Goal: Task Accomplishment & Management: Use online tool/utility

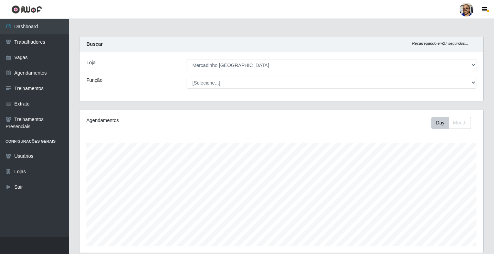
select select "345"
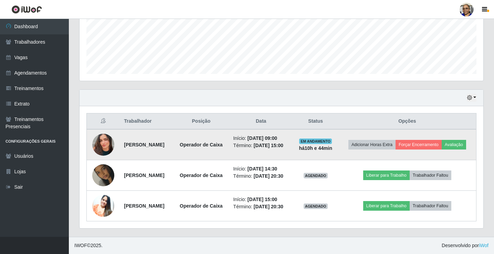
scroll to position [143, 404]
click at [442, 140] on button "Avaliação" at bounding box center [454, 145] width 24 height 10
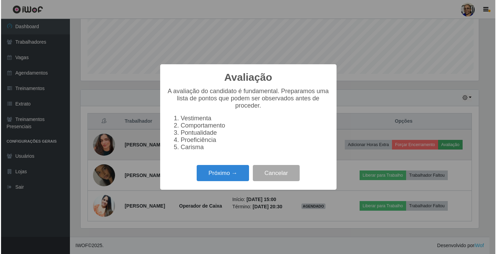
scroll to position [143, 400]
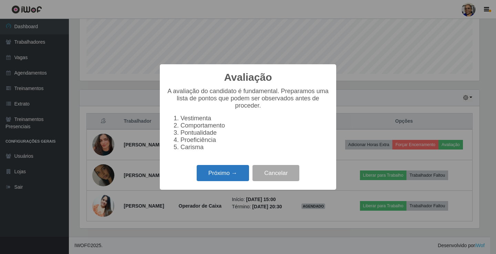
click at [237, 172] on button "Próximo →" at bounding box center [223, 173] width 52 height 16
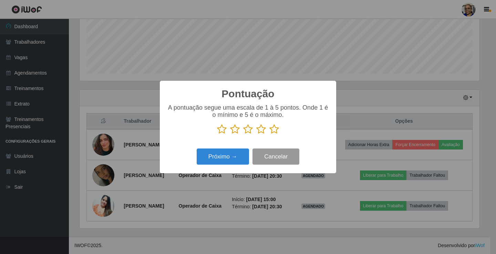
scroll to position [344124, 343867]
click at [271, 132] on icon at bounding box center [274, 129] width 10 height 10
click at [269, 135] on input "radio" at bounding box center [269, 135] width 0 height 0
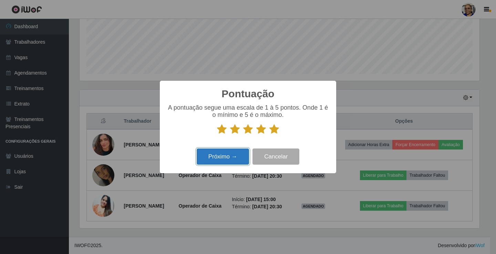
click at [234, 155] on button "Próximo →" at bounding box center [223, 157] width 52 height 16
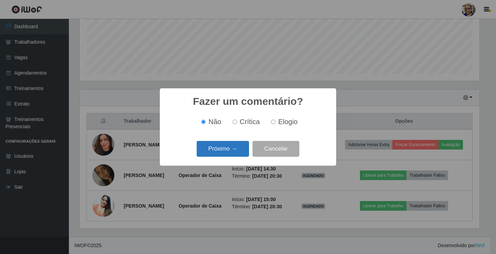
click at [240, 151] on button "Próximo →" at bounding box center [223, 149] width 52 height 16
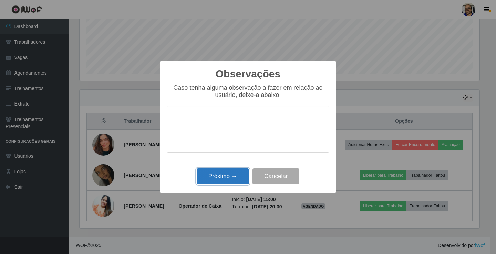
click at [234, 177] on button "Próximo →" at bounding box center [223, 177] width 52 height 16
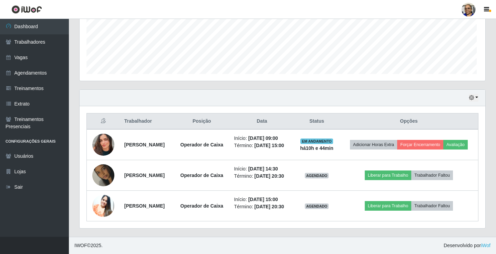
scroll to position [143, 404]
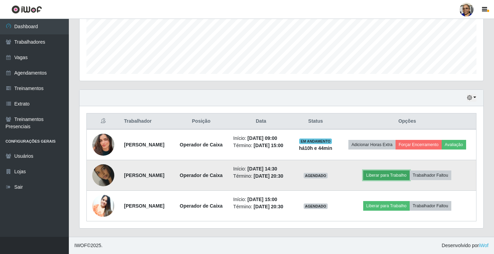
click at [405, 171] on button "Liberar para Trabalho" at bounding box center [386, 176] width 46 height 10
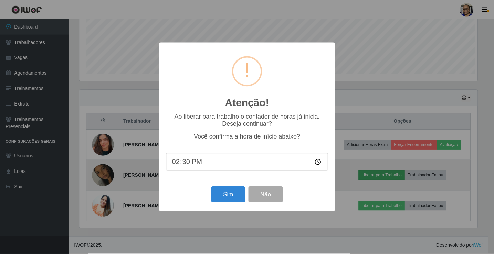
scroll to position [143, 400]
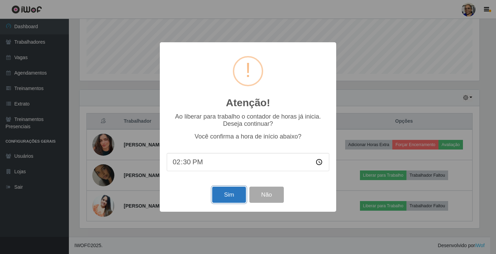
drag, startPoint x: 228, startPoint y: 197, endPoint x: 224, endPoint y: 195, distance: 3.9
click at [226, 196] on button "Sim" at bounding box center [228, 195] width 33 height 16
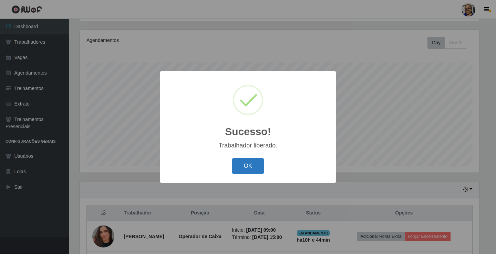
click at [247, 165] on button "OK" at bounding box center [248, 166] width 32 height 16
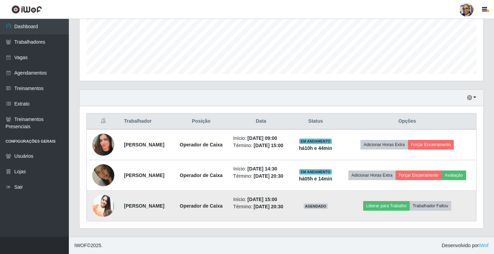
scroll to position [188, 0]
click at [396, 201] on button "Liberar para Trabalho" at bounding box center [386, 206] width 46 height 10
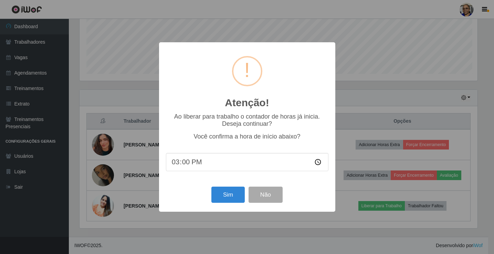
scroll to position [143, 400]
click at [228, 197] on button "Sim" at bounding box center [228, 195] width 33 height 16
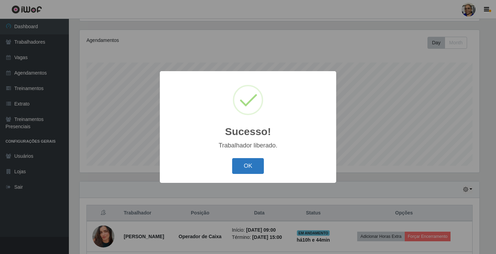
click at [252, 169] on button "OK" at bounding box center [248, 166] width 32 height 16
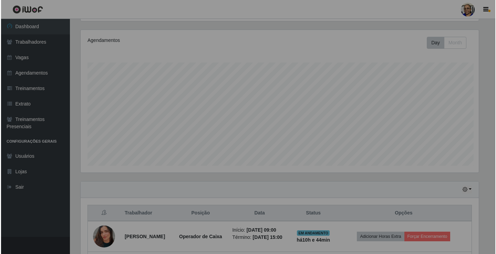
scroll to position [143, 404]
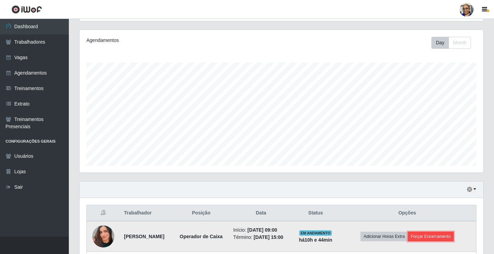
click at [454, 240] on button "Forçar Encerramento" at bounding box center [431, 237] width 46 height 10
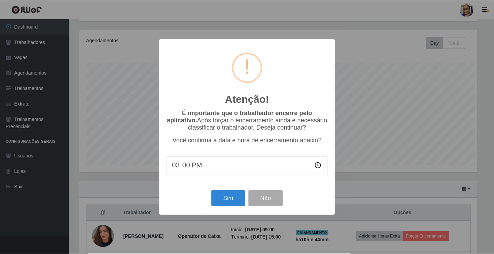
scroll to position [143, 400]
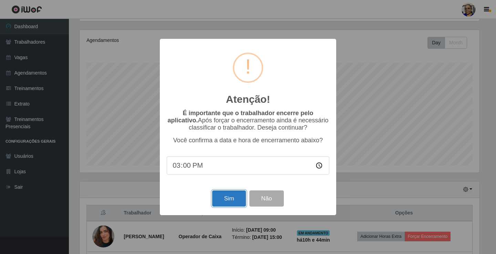
click at [231, 200] on button "Sim" at bounding box center [228, 199] width 33 height 16
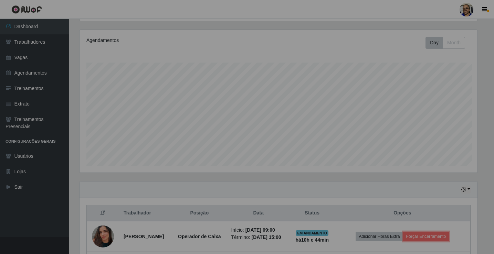
scroll to position [0, 0]
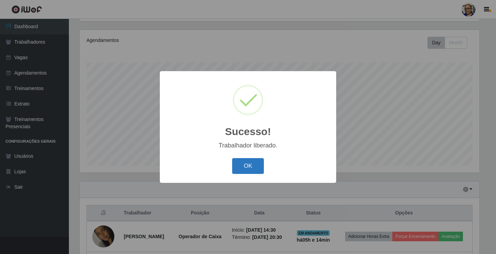
click at [246, 171] on button "OK" at bounding box center [248, 166] width 32 height 16
